Goal: Task Accomplishment & Management: Manage account settings

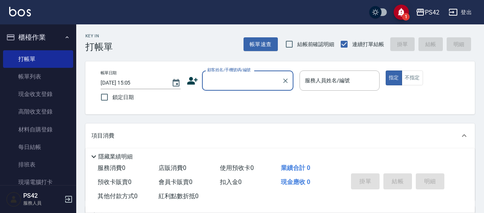
click at [466, 10] on button "登出" at bounding box center [460, 12] width 29 height 14
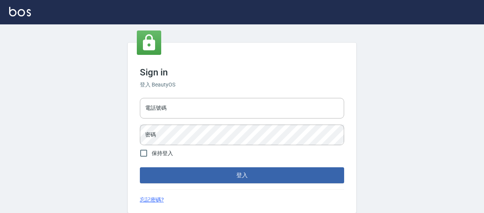
type input "0426657169"
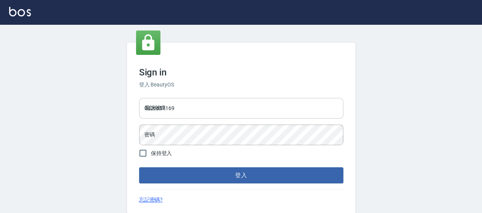
click at [183, 110] on input "0426657169" at bounding box center [241, 108] width 204 height 21
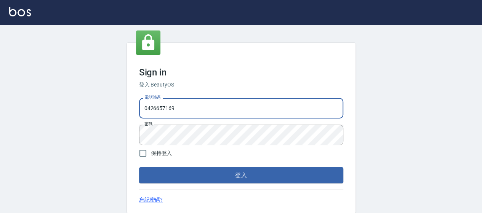
drag, startPoint x: 173, startPoint y: 109, endPoint x: 66, endPoint y: 115, distance: 107.3
click at [66, 115] on div "Sign in 登入 BeautyOS 電話號碼 0426657169 電話號碼 密碼 密碼 保持登入 登入 忘記密碼?" at bounding box center [241, 127] width 482 height 207
type input "0929222008"
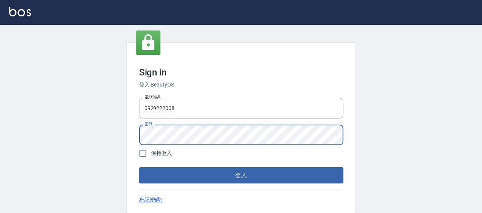
click at [61, 138] on div "Sign in 登入 BeautyOS 電話號碼 0929222008 電話號碼 密碼 密碼 保持登入 登入 忘記密碼?" at bounding box center [241, 127] width 482 height 207
click at [237, 174] on button "登入" at bounding box center [241, 175] width 204 height 16
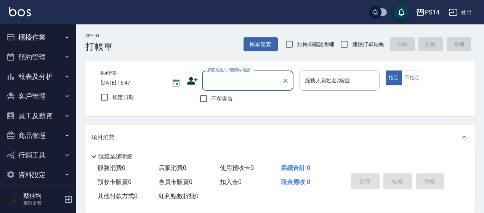
click at [428, 13] on div "PS14" at bounding box center [432, 13] width 14 height 10
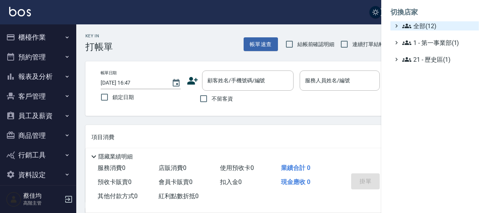
click at [421, 23] on span "全部(12)" at bounding box center [439, 25] width 74 height 9
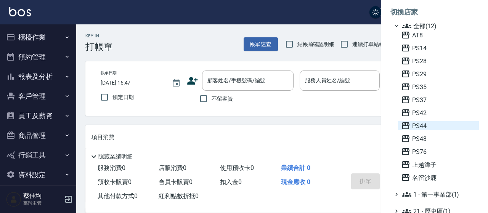
click at [422, 125] on span "PS44" at bounding box center [438, 125] width 75 height 9
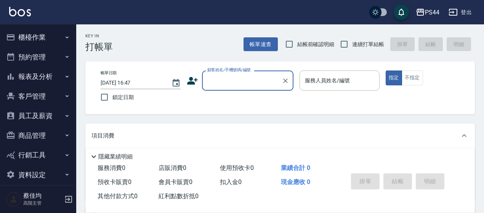
click at [64, 115] on icon "button" at bounding box center [67, 116] width 6 height 6
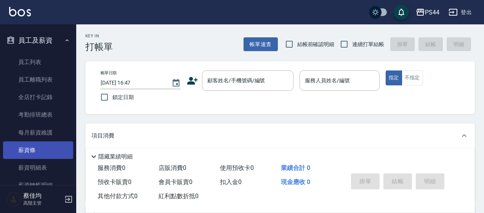
scroll to position [76, 0]
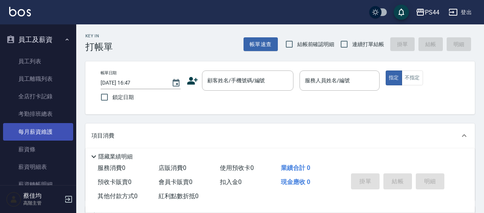
click at [44, 134] on link "每月薪資維護" at bounding box center [38, 132] width 70 height 18
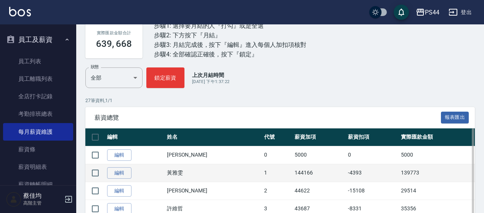
scroll to position [114, 0]
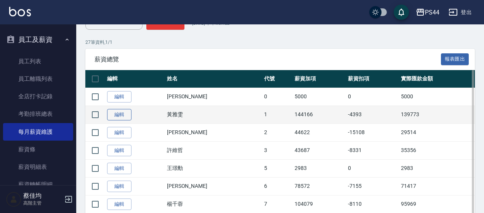
click at [115, 113] on link "編輯" at bounding box center [119, 115] width 24 height 12
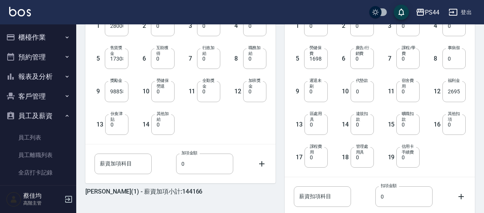
click at [43, 76] on button "報表及分析" at bounding box center [38, 77] width 70 height 20
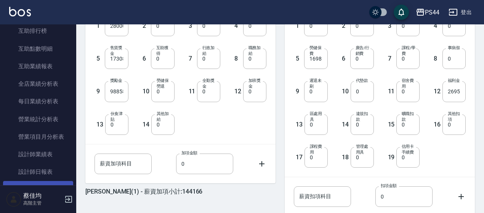
scroll to position [229, 0]
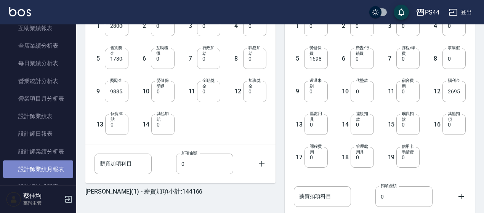
click at [59, 171] on link "設計師業績月報表" at bounding box center [38, 170] width 70 height 18
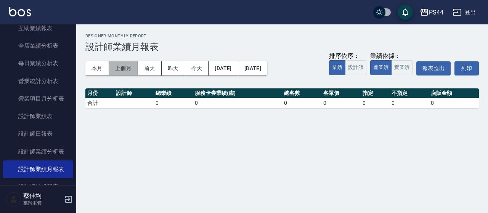
click at [116, 65] on button "上個月" at bounding box center [123, 68] width 29 height 14
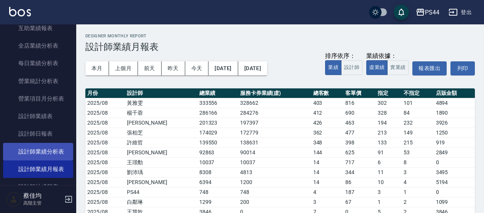
click at [43, 151] on link "設計師業績分析表" at bounding box center [38, 152] width 70 height 18
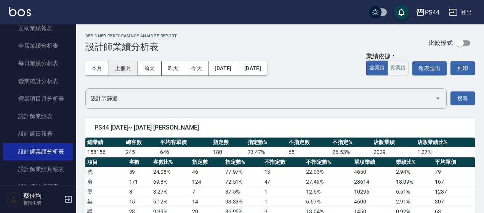
click at [125, 68] on button "上個月" at bounding box center [123, 68] width 29 height 14
click at [394, 66] on button "實業績" at bounding box center [398, 68] width 21 height 15
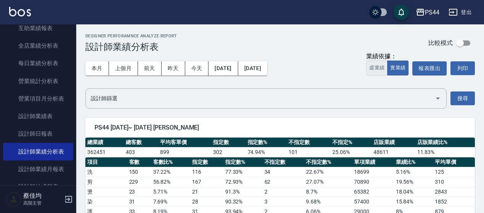
click at [377, 68] on button "虛業績" at bounding box center [377, 68] width 21 height 15
click at [397, 67] on button "實業績" at bounding box center [398, 68] width 21 height 15
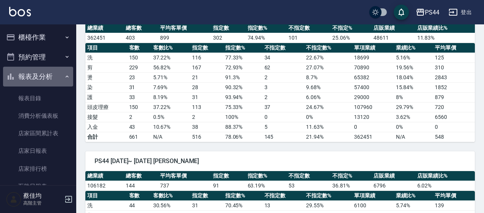
click at [49, 76] on button "報表及分析" at bounding box center [38, 77] width 70 height 20
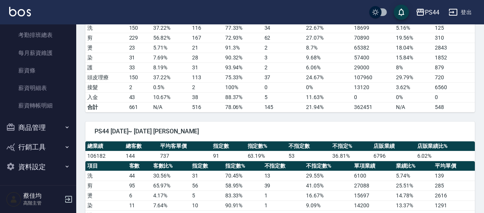
scroll to position [267, 0]
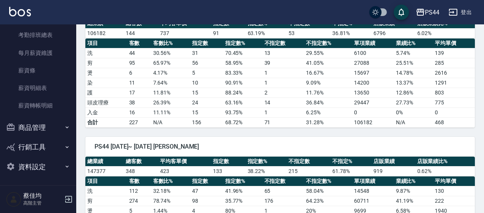
click at [44, 166] on button "資料設定" at bounding box center [38, 167] width 70 height 20
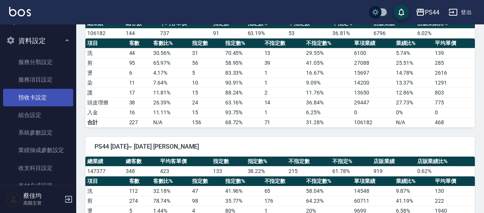
scroll to position [270, 0]
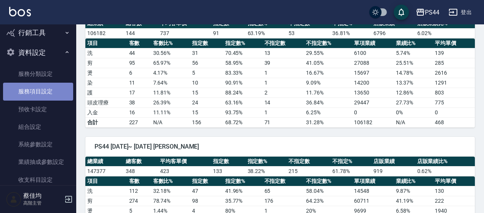
click at [43, 91] on link "服務項目設定" at bounding box center [38, 92] width 70 height 18
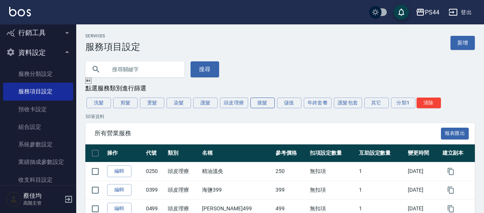
click at [268, 106] on button "接髮" at bounding box center [263, 103] width 24 height 11
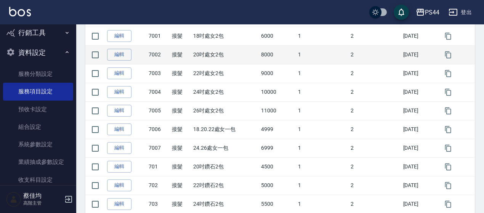
scroll to position [191, 0]
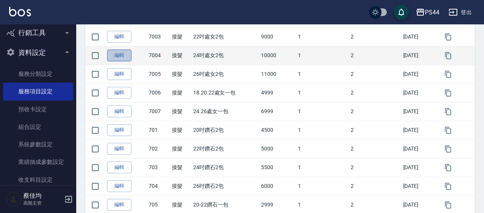
click at [120, 56] on link "編輯" at bounding box center [119, 56] width 24 height 12
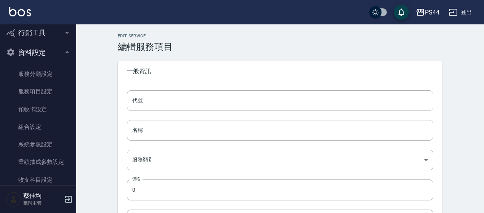
type input "7004"
type input "24吋處女2包"
type input "dc49db52-8d88-457e-9b5b-b568647c896b"
type input "10000"
type input "FALSE"
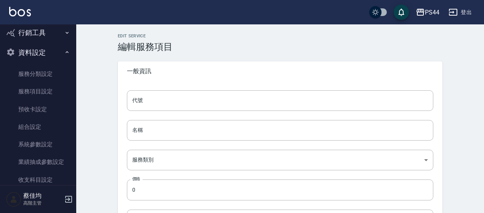
type input "none"
type input "UNSET"
type input "none"
type input "洗髮"
type input "1"
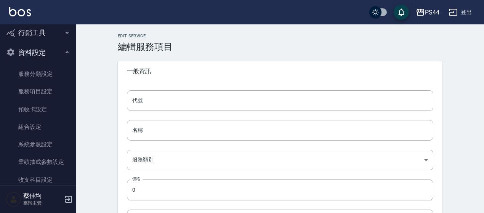
type input "點數"
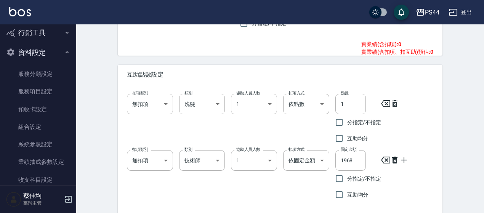
scroll to position [412, 0]
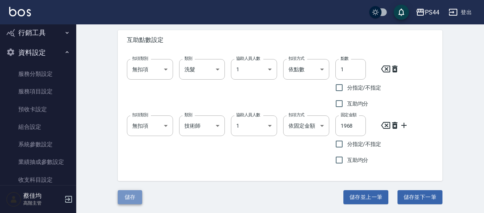
click at [126, 196] on button "儲存" at bounding box center [130, 197] width 24 height 14
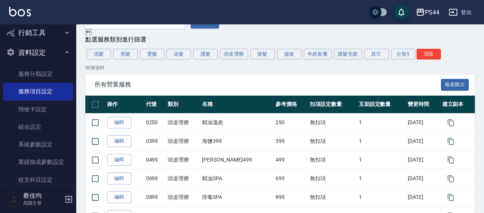
scroll to position [38, 0]
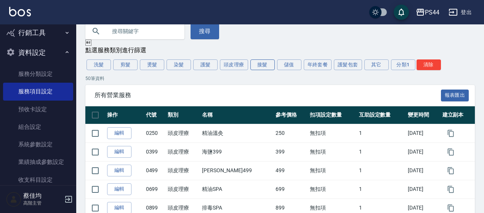
click at [268, 66] on button "接髮" at bounding box center [263, 64] width 24 height 11
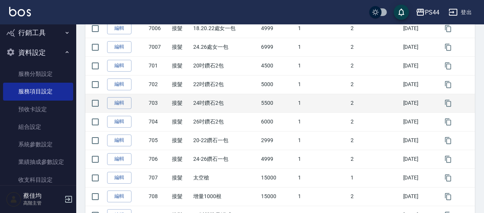
scroll to position [267, 0]
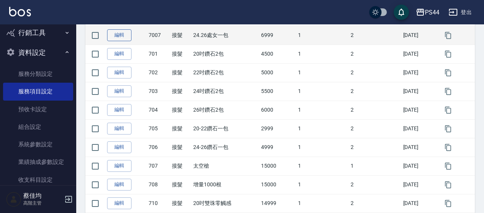
click at [121, 39] on link "編輯" at bounding box center [119, 35] width 24 height 12
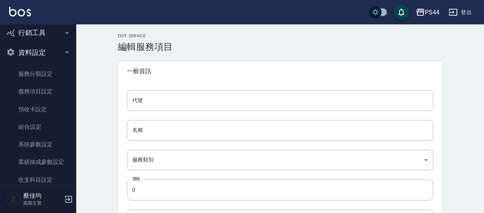
type input "7007"
type input "24.26處女一包"
type input "dc49db52-8d88-457e-9b5b-b568647c896b"
type input "6999"
type input "FALSE"
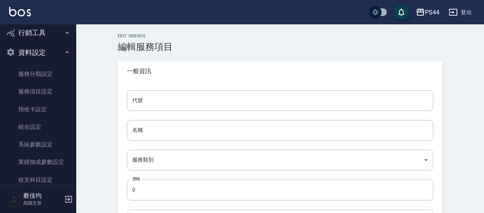
type input "none"
type input "UNSET"
type input "none"
type input "洗髮"
type input "1"
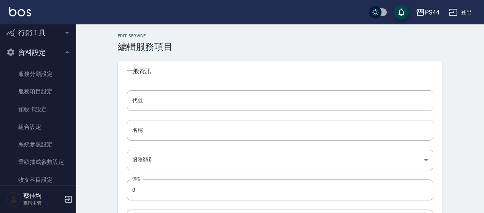
type input "點數"
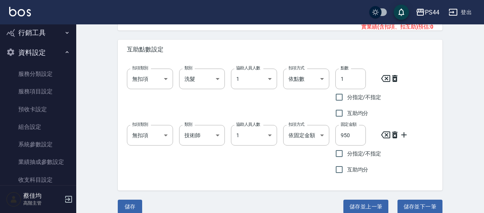
scroll to position [412, 0]
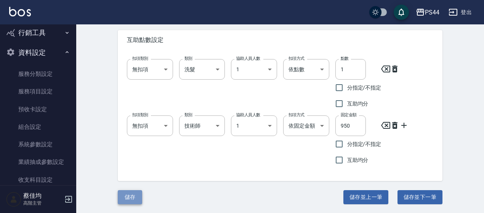
click at [133, 196] on button "儲存" at bounding box center [130, 197] width 24 height 14
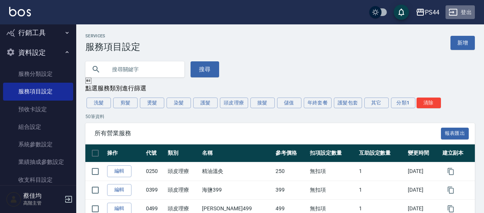
click at [466, 15] on button "登出" at bounding box center [460, 12] width 29 height 14
